Goal: Task Accomplishment & Management: Complete application form

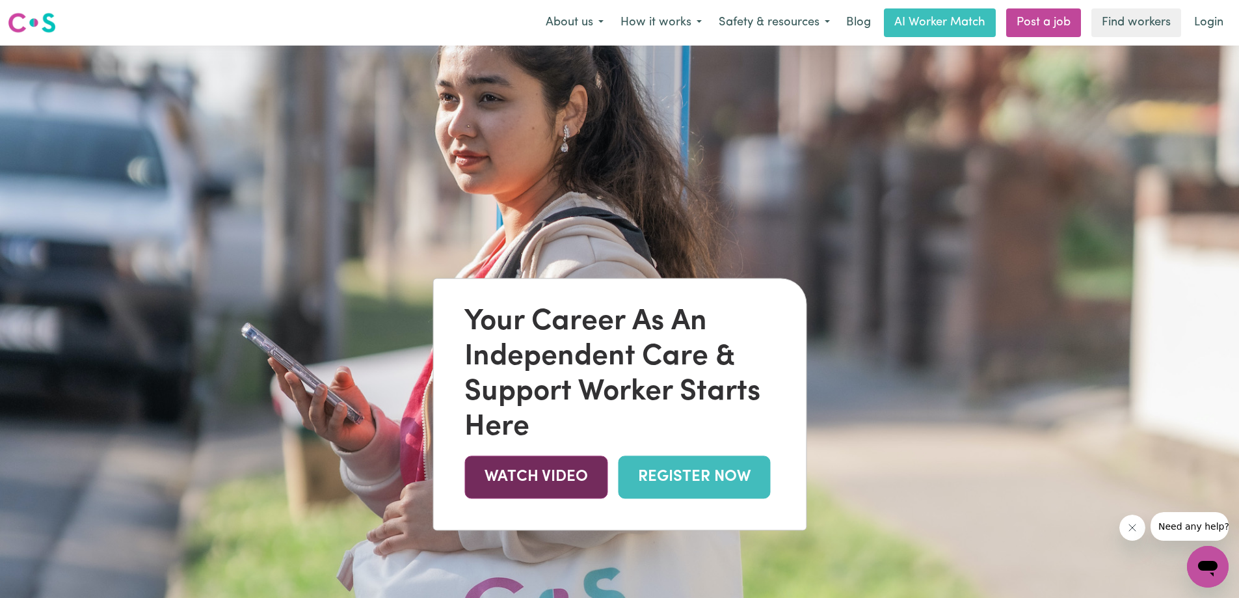
click at [574, 474] on link "WATCH VIDEO" at bounding box center [535, 477] width 143 height 42
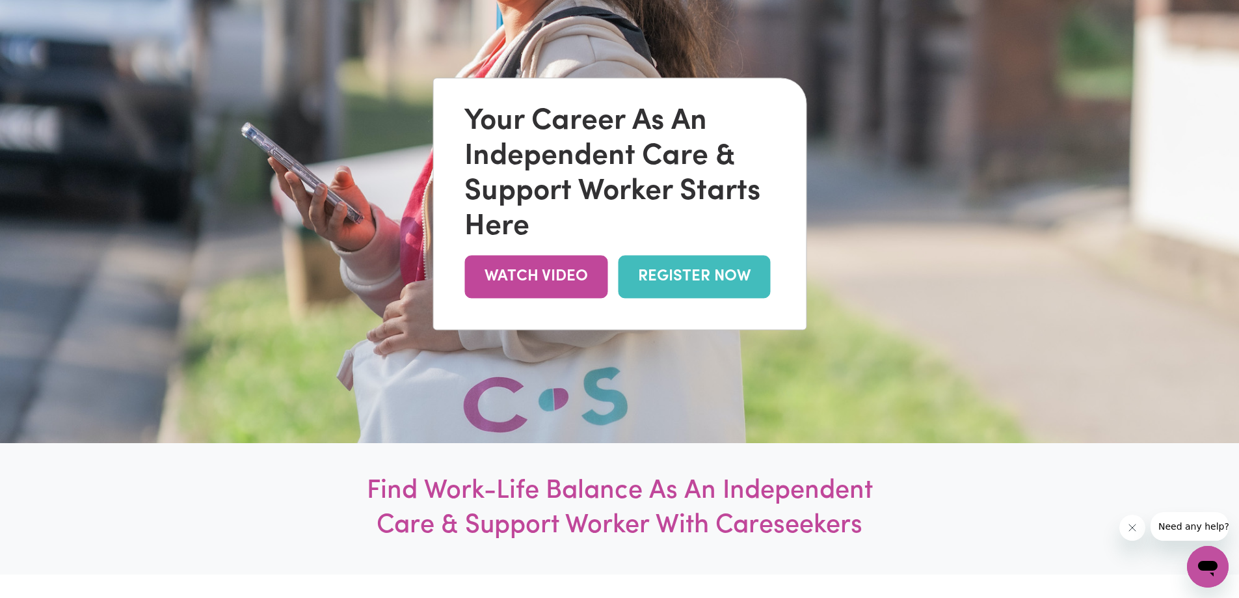
scroll to position [195, 0]
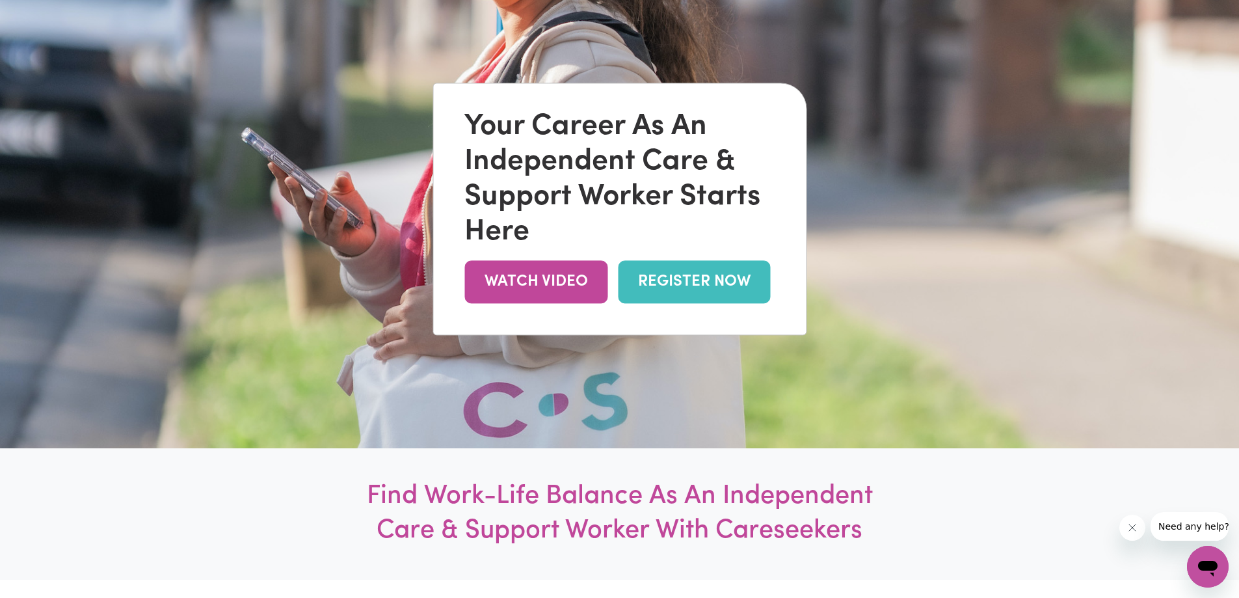
click at [691, 283] on link "REGISTER NOW" at bounding box center [694, 282] width 152 height 42
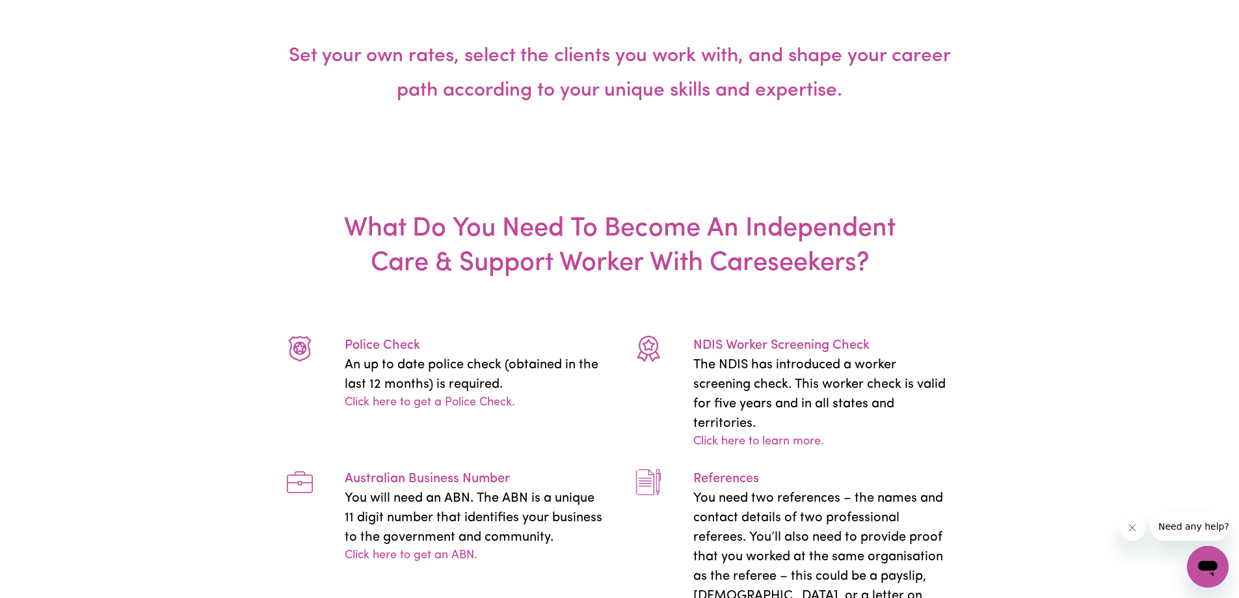
scroll to position [2666, 0]
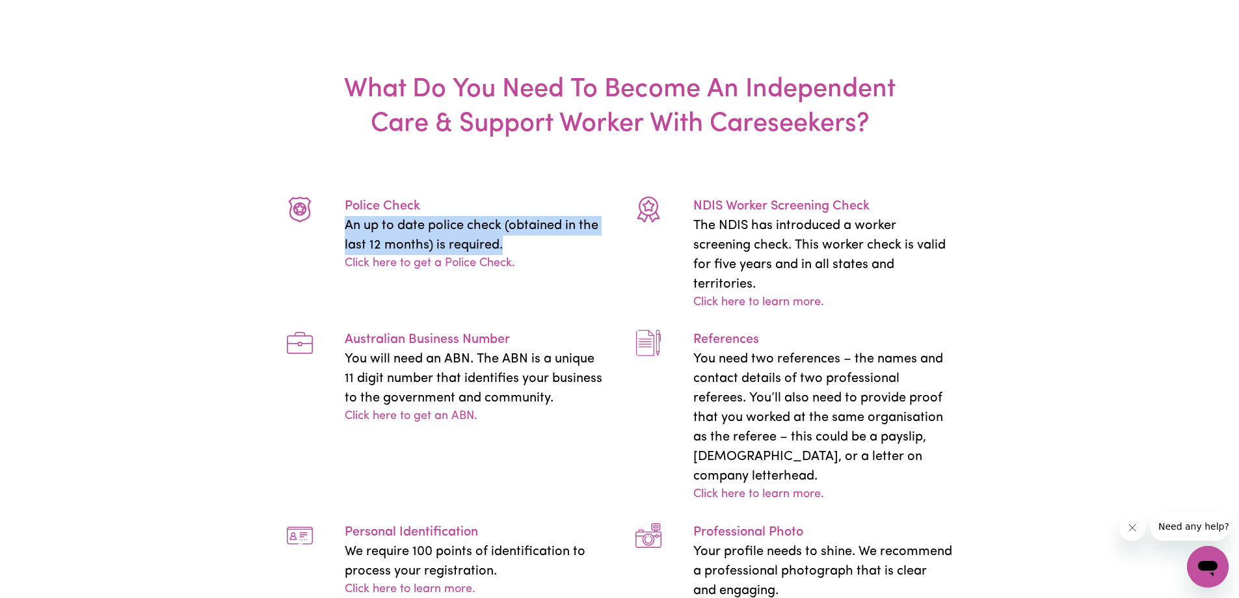
drag, startPoint x: 336, startPoint y: 191, endPoint x: 550, endPoint y: 208, distance: 214.7
click at [550, 208] on div "Police Check An up to date police check (obtained in the last 12 months) is req…" at bounding box center [474, 234] width 291 height 76
click at [550, 216] on p "An up to date police check (obtained in the last 12 months) is required." at bounding box center [474, 235] width 259 height 39
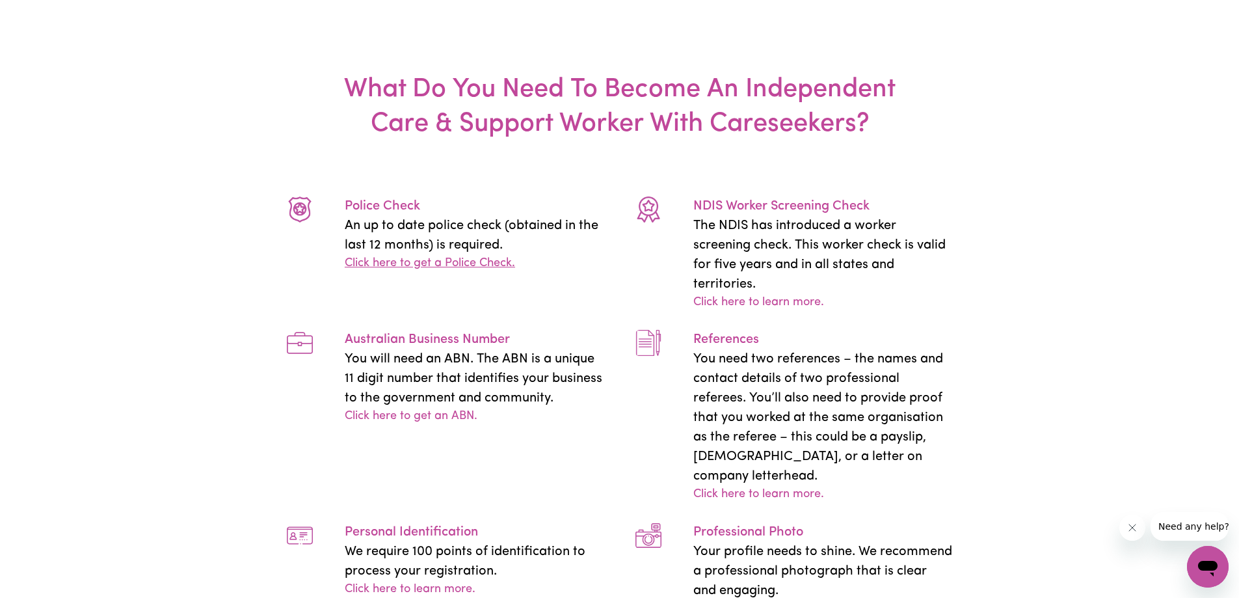
click at [471, 255] on link "Click here to get a Police Check." at bounding box center [430, 264] width 170 height 18
drag, startPoint x: 898, startPoint y: 375, endPoint x: 951, endPoint y: 442, distance: 86.1
click at [951, 442] on p "You need two references – the names and contact details of two professional ref…" at bounding box center [822, 417] width 259 height 137
drag, startPoint x: 942, startPoint y: 428, endPoint x: 692, endPoint y: 321, distance: 271.8
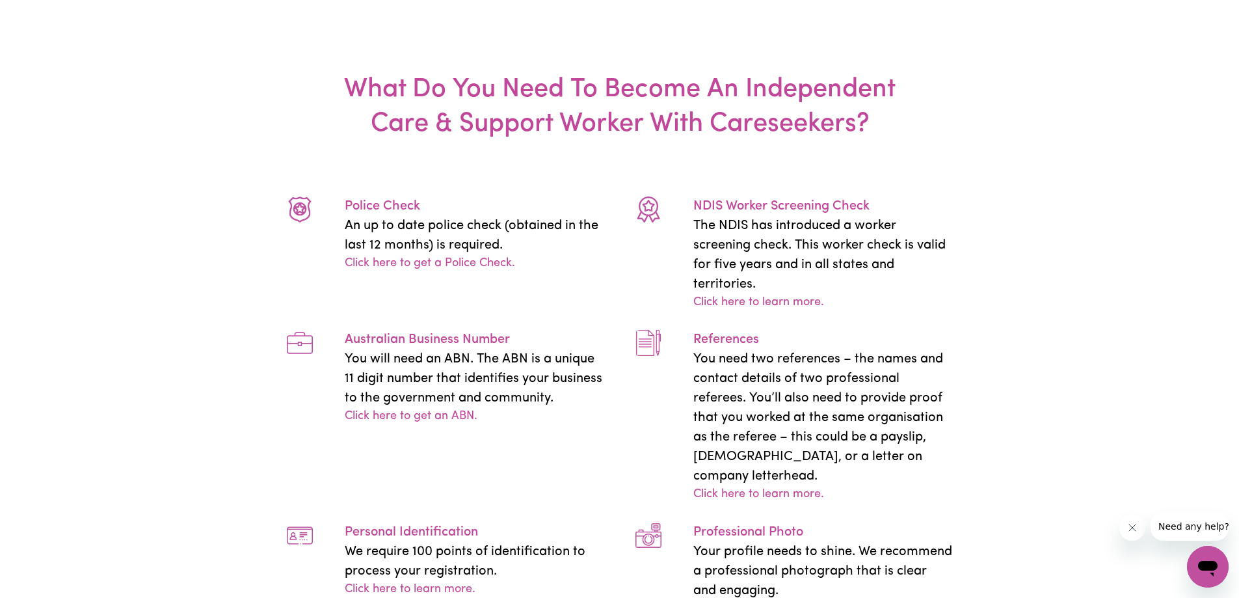
click at [692, 330] on div "References You need two references – the names and contact details of two profe…" at bounding box center [794, 417] width 349 height 174
drag, startPoint x: 741, startPoint y: 351, endPoint x: 814, endPoint y: 377, distance: 76.7
click at [743, 351] on p "You need two references – the names and contact details of two professional ref…" at bounding box center [822, 417] width 259 height 137
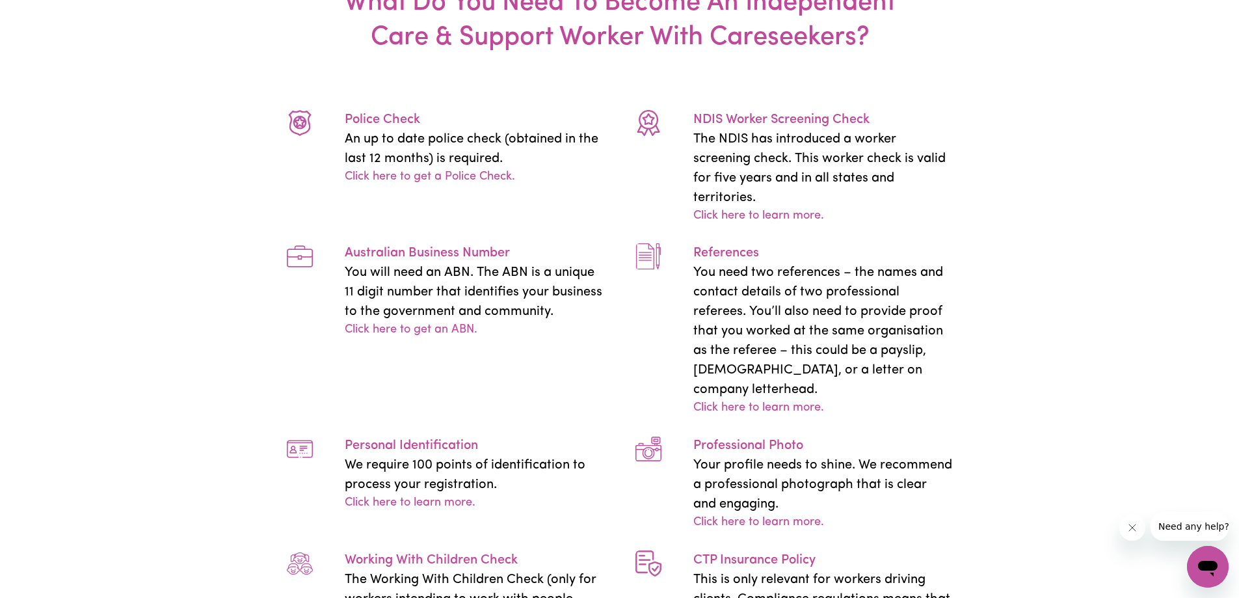
scroll to position [2861, 0]
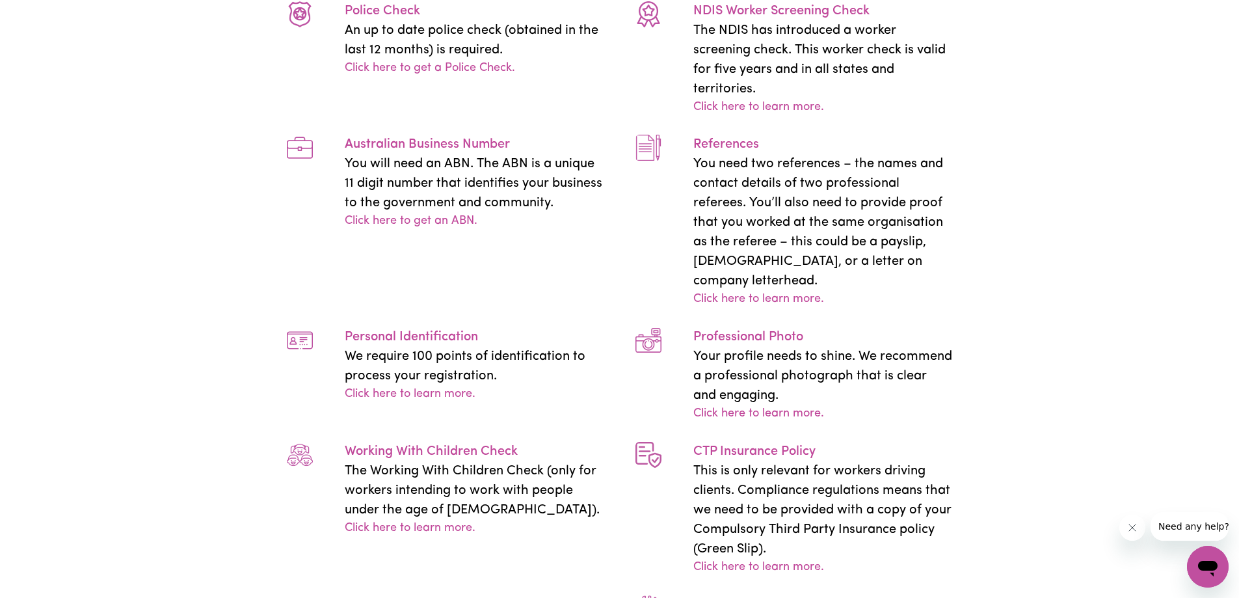
click at [787, 347] on p "Your profile needs to shine. We recommend a professional photograph that is cle…" at bounding box center [822, 376] width 259 height 59
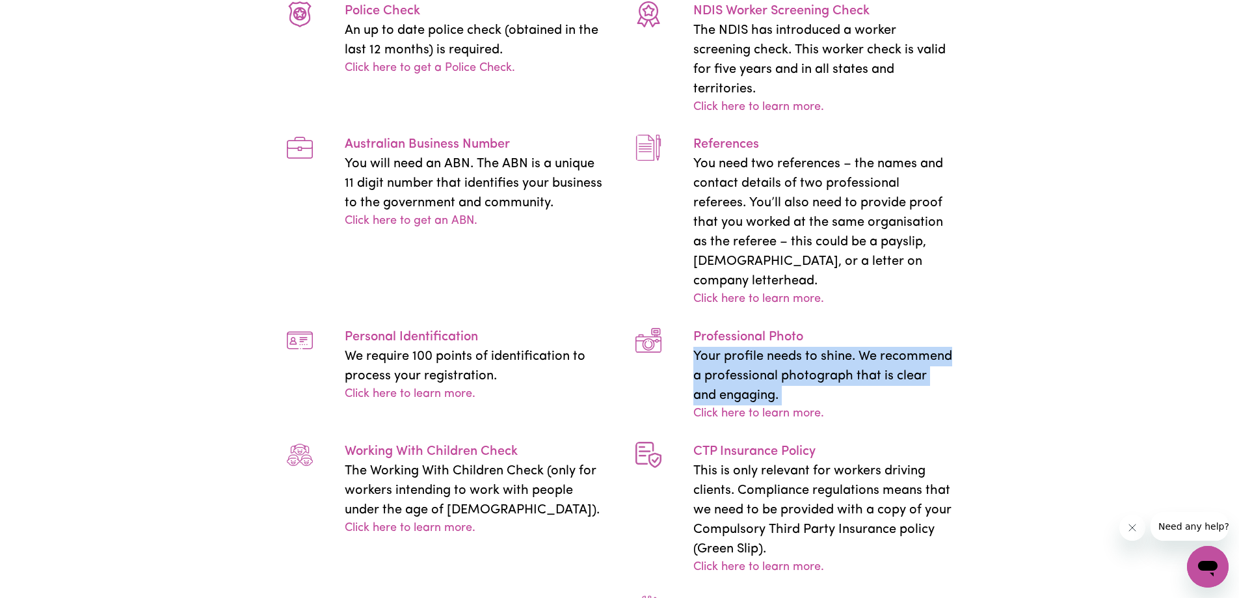
click at [787, 347] on p "Your profile needs to shine. We recommend a professional photograph that is cle…" at bounding box center [822, 376] width 259 height 59
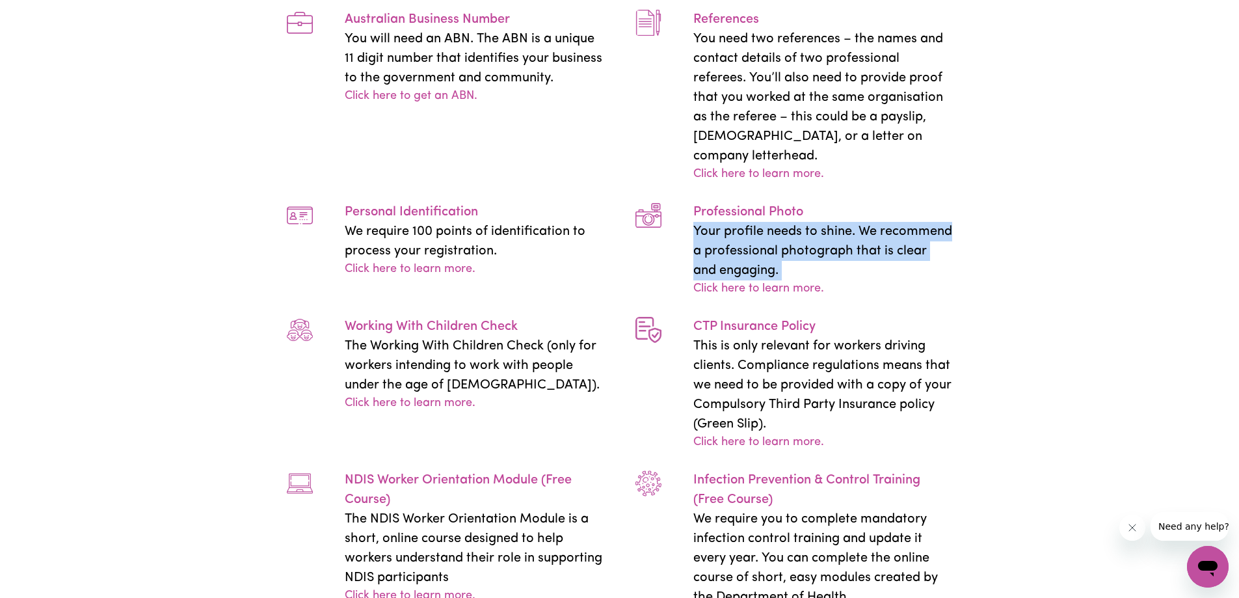
scroll to position [3186, 0]
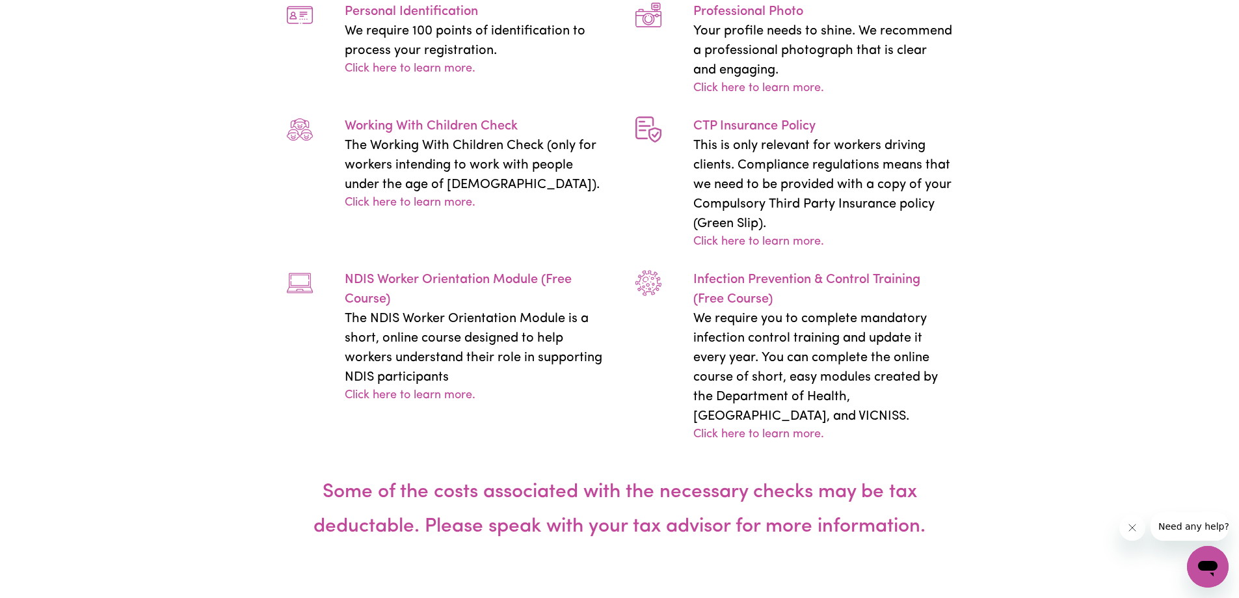
click at [503, 315] on p "The NDIS Worker Orientation Module is a short, online course designed to help w…" at bounding box center [474, 348] width 259 height 78
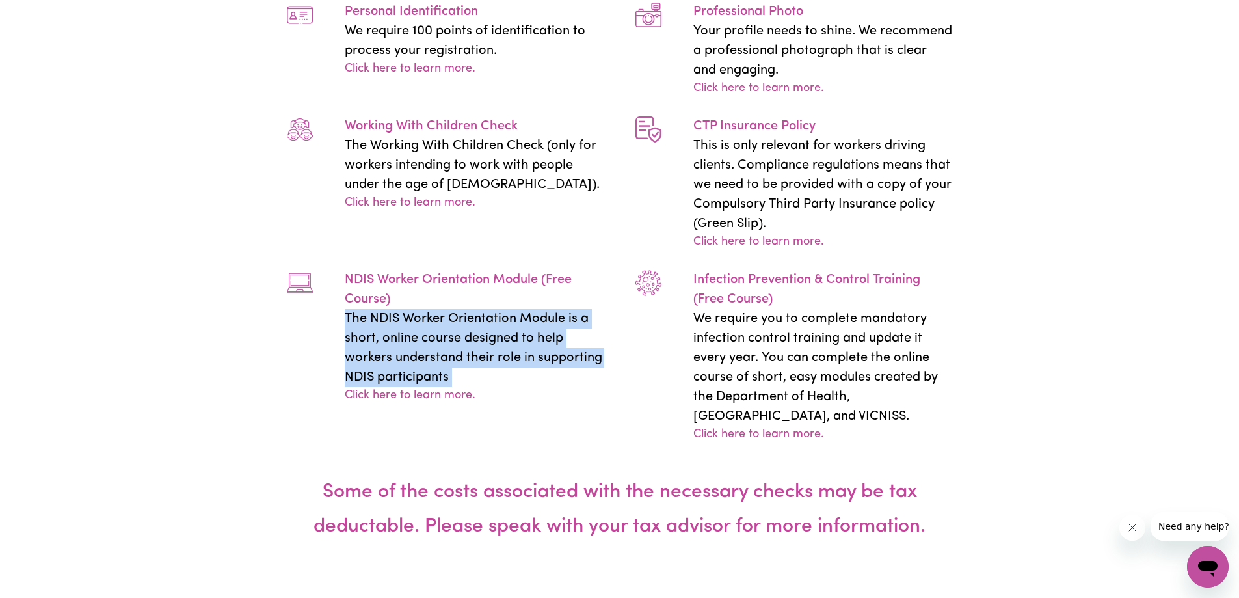
click at [503, 315] on p "The NDIS Worker Orientation Module is a short, online course designed to help w…" at bounding box center [474, 348] width 259 height 78
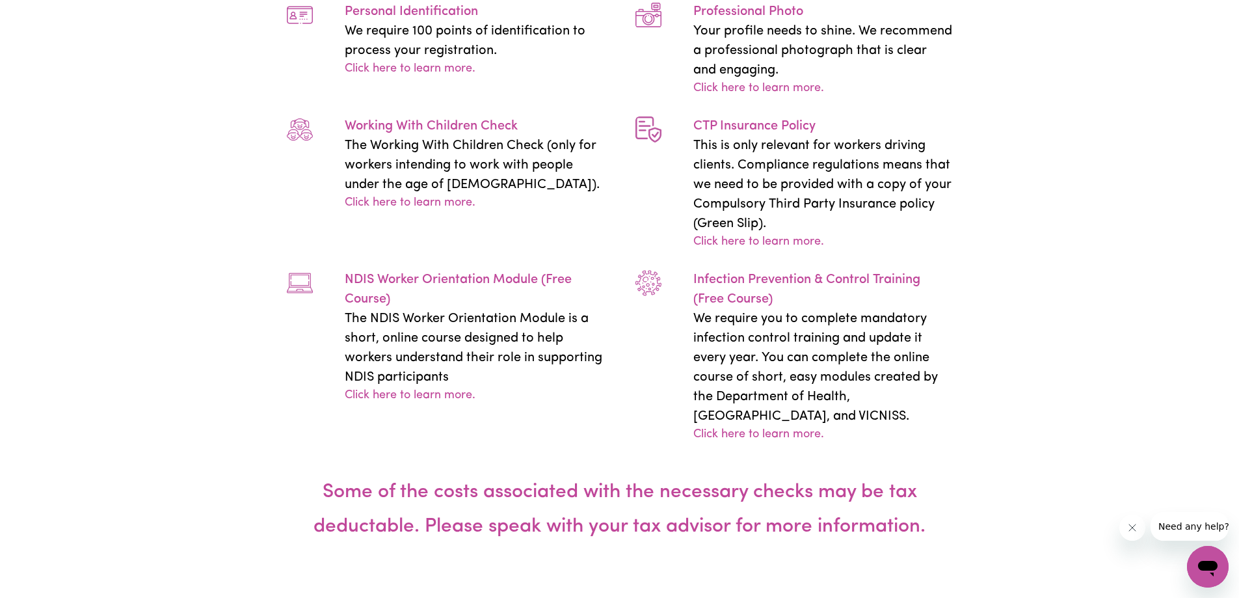
click at [868, 322] on p "We require you to complete mandatory infection control training and update it e…" at bounding box center [822, 367] width 259 height 117
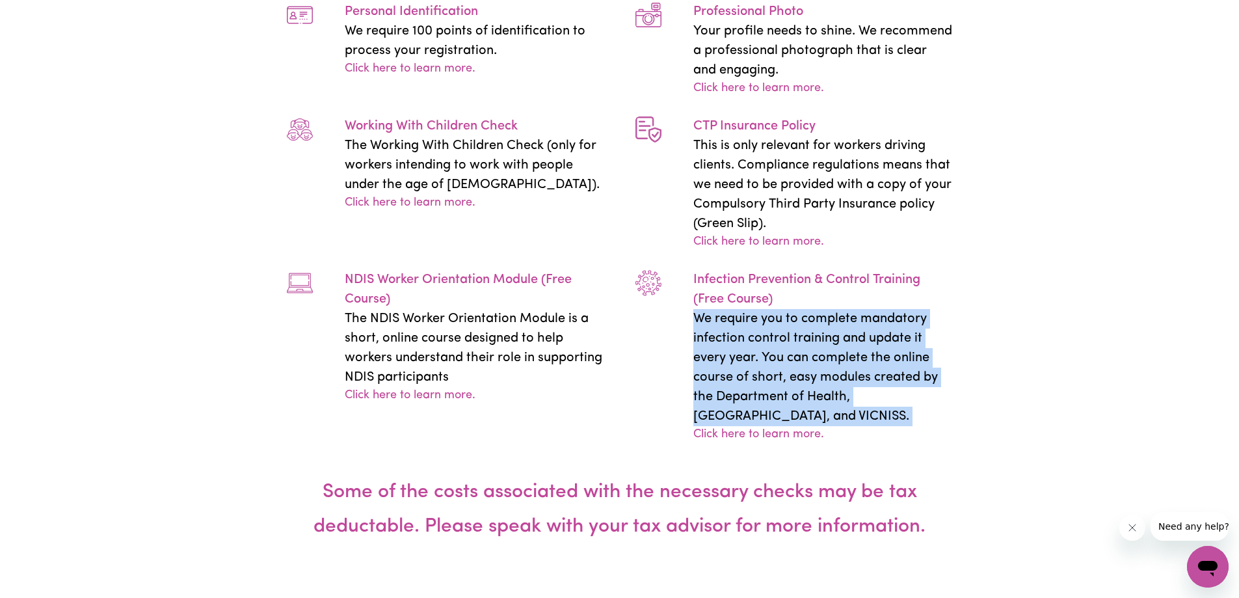
click at [868, 322] on p "We require you to complete mandatory infection control training and update it e…" at bounding box center [822, 367] width 259 height 117
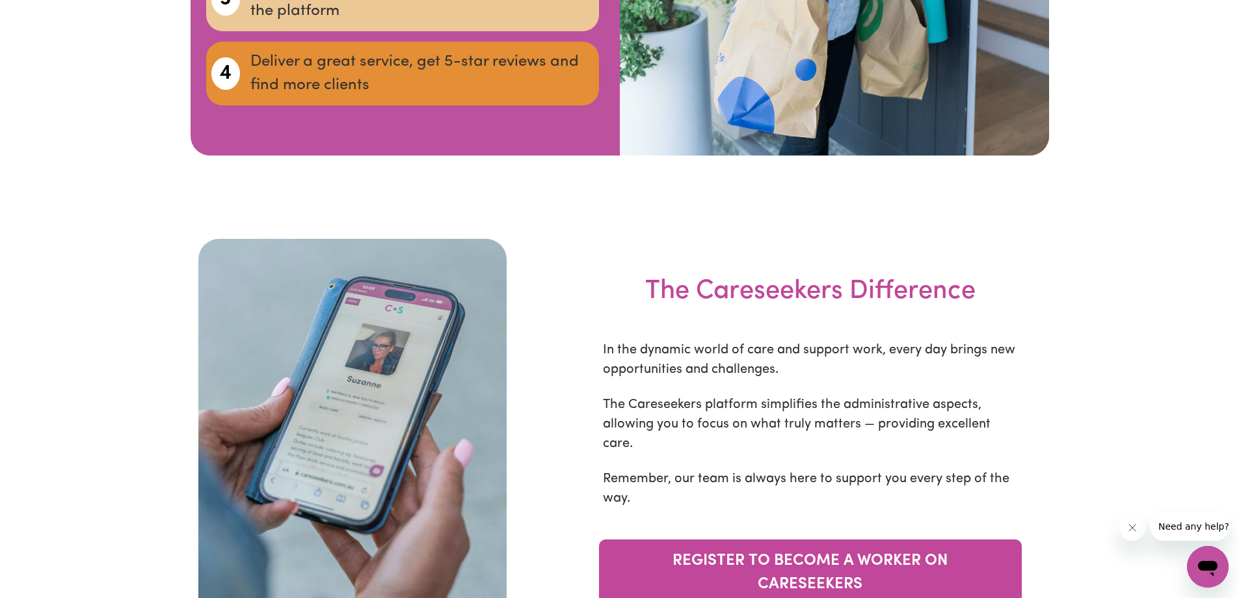
scroll to position [4227, 0]
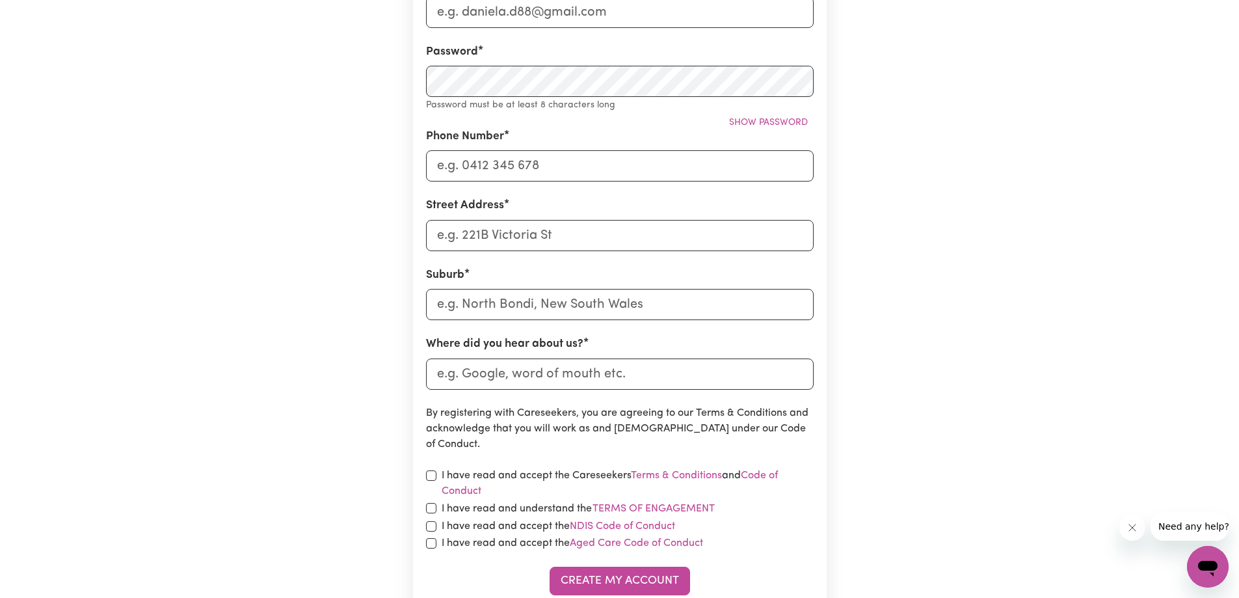
scroll to position [195, 0]
